Goal: Transaction & Acquisition: Purchase product/service

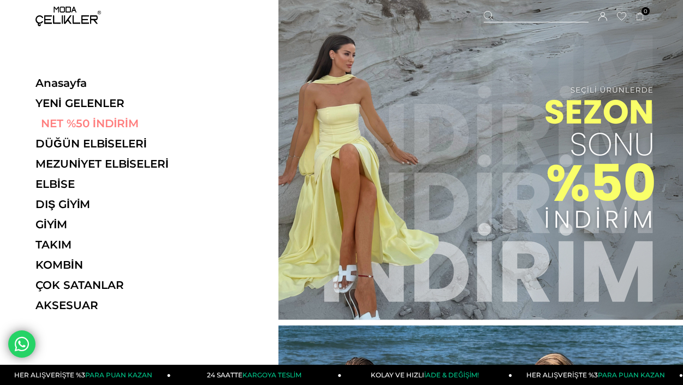
click at [87, 127] on link "NET %50 İNDİRİM" at bounding box center [110, 123] width 150 height 13
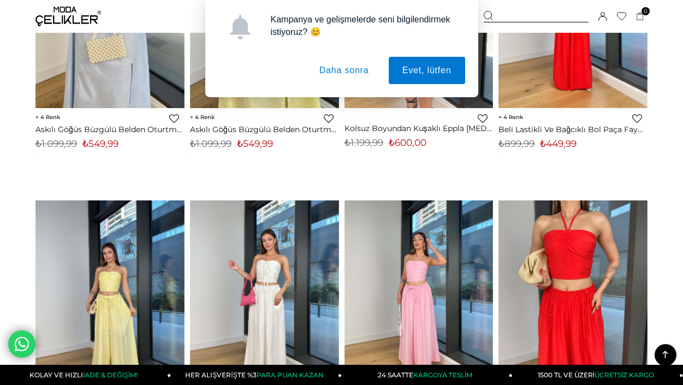
scroll to position [536, 0]
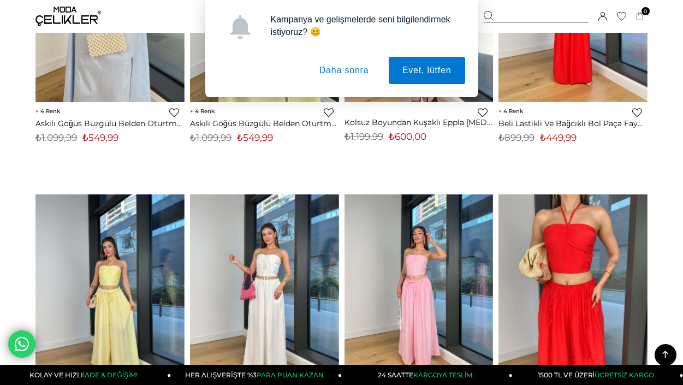
click at [351, 76] on button "Daha sonra" at bounding box center [344, 70] width 77 height 27
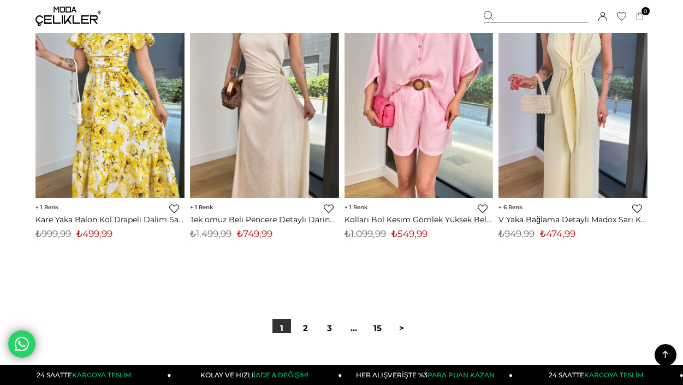
scroll to position [5701, 0]
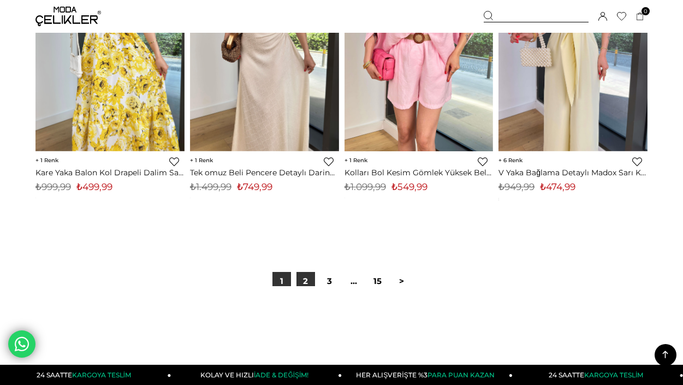
click at [309, 283] on link "2" at bounding box center [306, 281] width 19 height 19
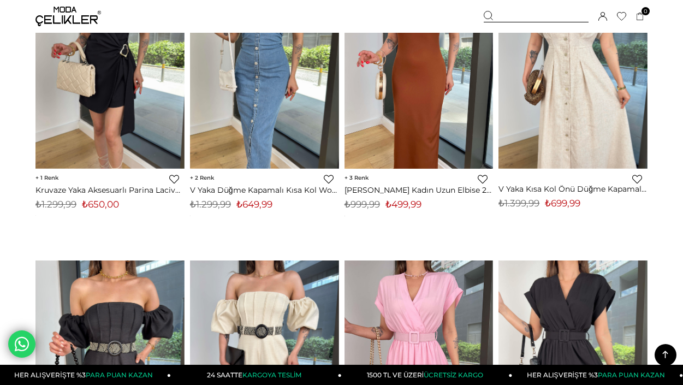
scroll to position [639, 0]
